Goal: Find specific page/section: Find specific page/section

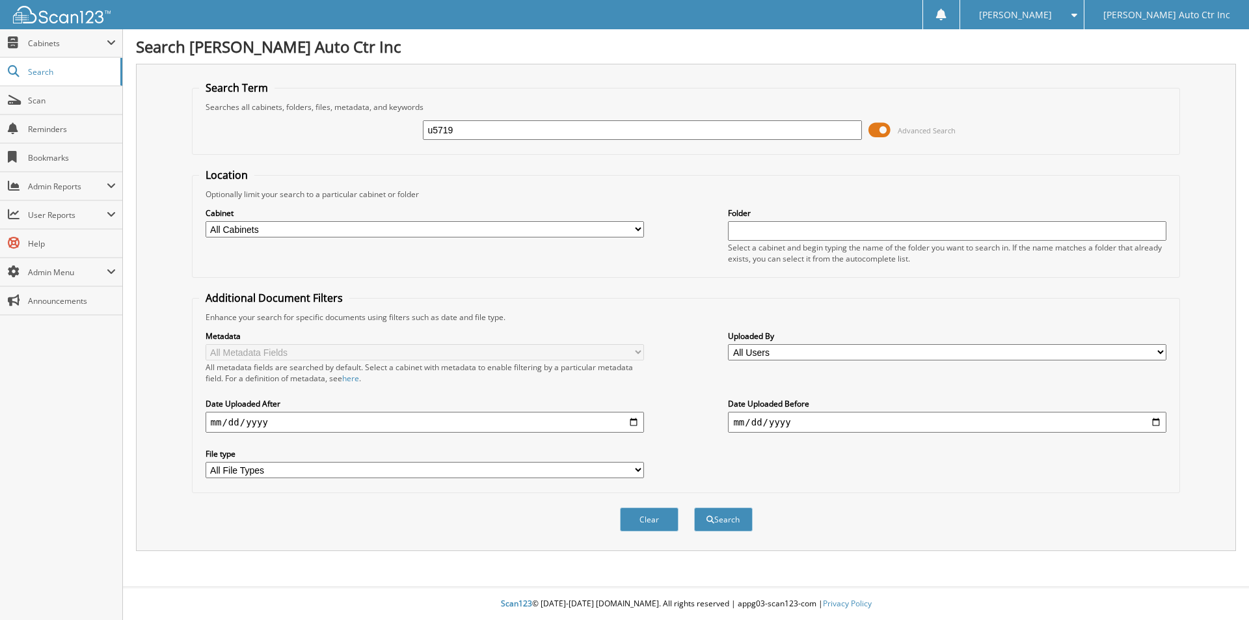
type input "u5719"
click at [694, 508] on button "Search" at bounding box center [723, 520] width 59 height 24
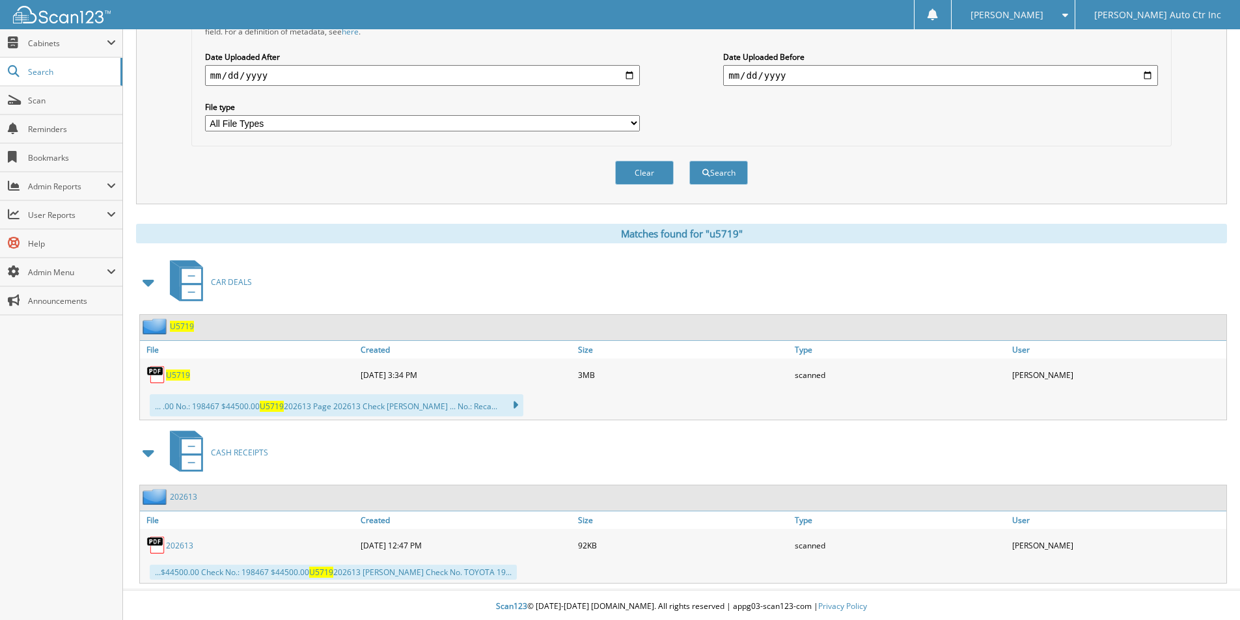
scroll to position [350, 0]
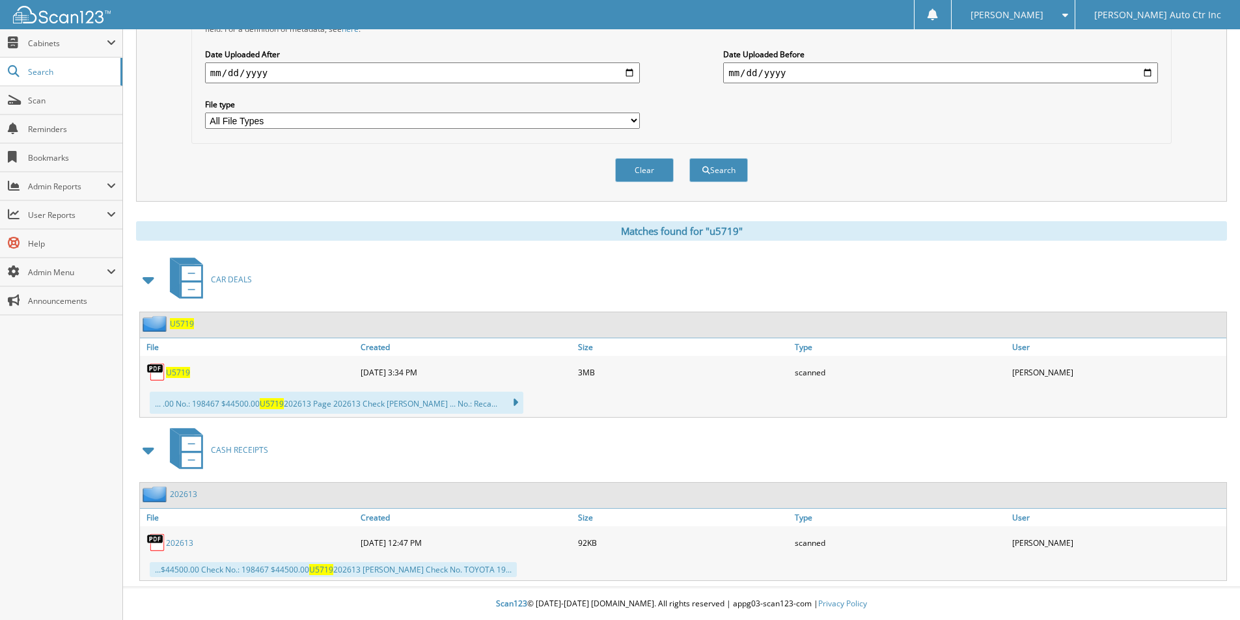
click at [174, 370] on span "U5719" at bounding box center [178, 372] width 24 height 11
click at [182, 373] on span "U5719" at bounding box center [178, 372] width 24 height 11
click at [223, 278] on span "CAR DEALS" at bounding box center [231, 279] width 41 height 11
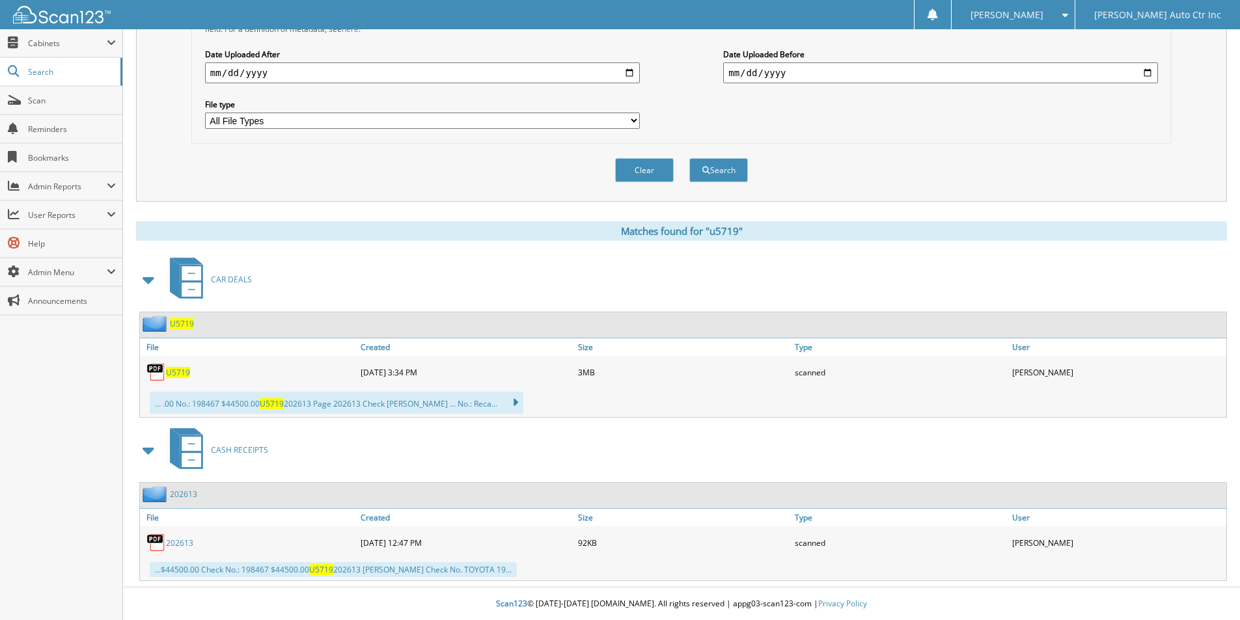
click at [223, 278] on span "CAR DEALS" at bounding box center [231, 279] width 41 height 11
